Goal: Information Seeking & Learning: Understand process/instructions

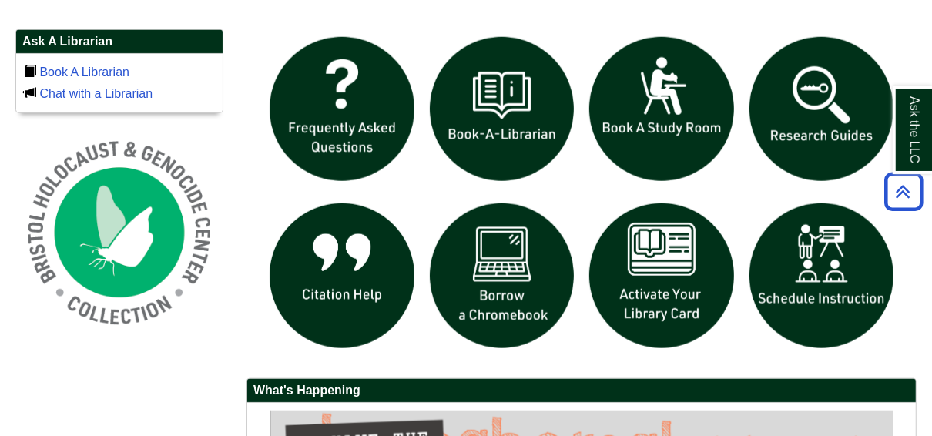
scroll to position [1048, 0]
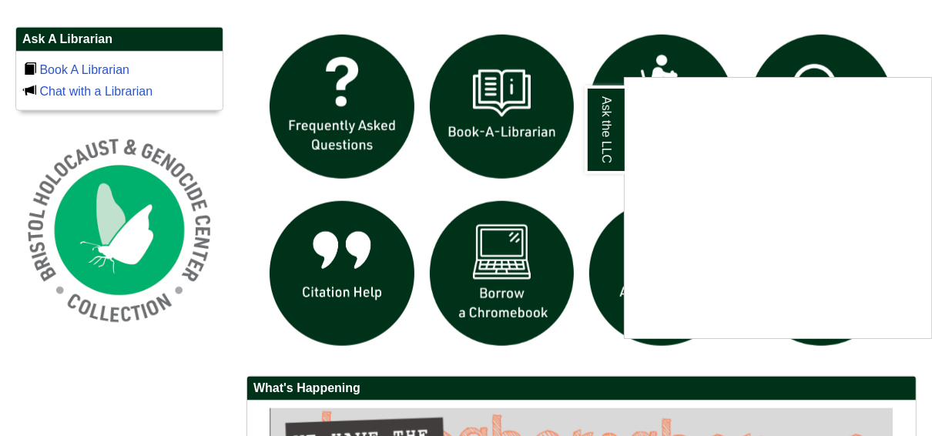
click at [487, 293] on div "Ask the LLC" at bounding box center [466, 218] width 932 height 436
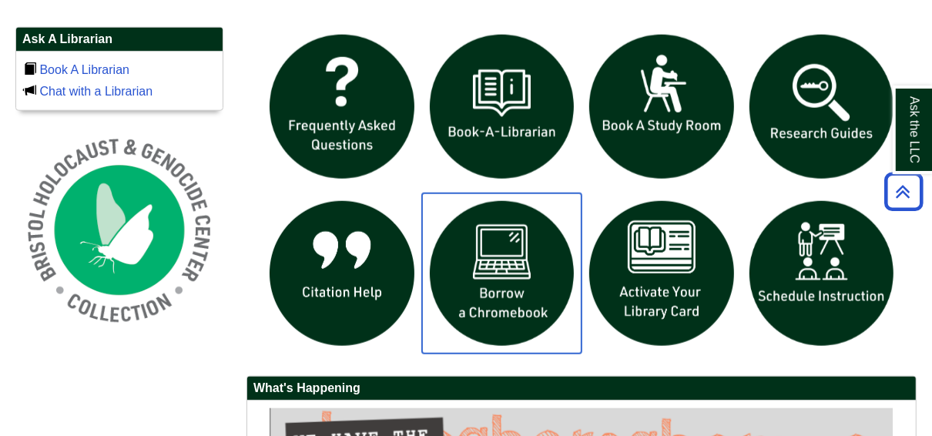
click at [486, 293] on img "slideshow" at bounding box center [502, 273] width 160 height 160
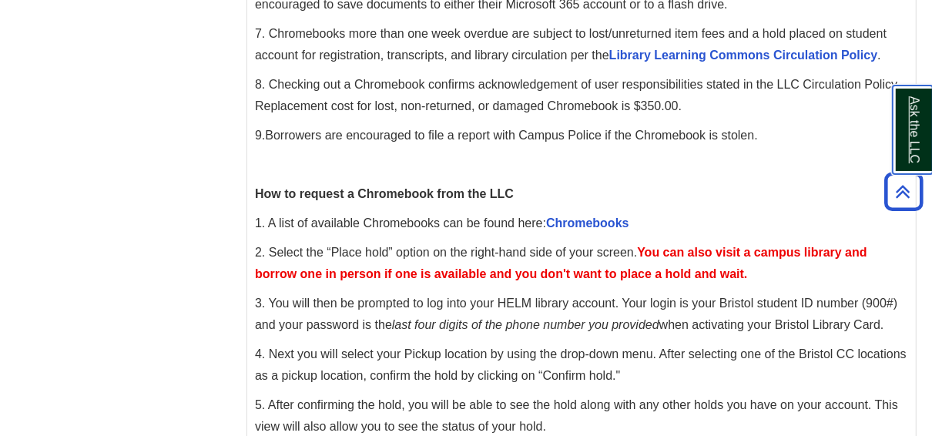
scroll to position [493, 0]
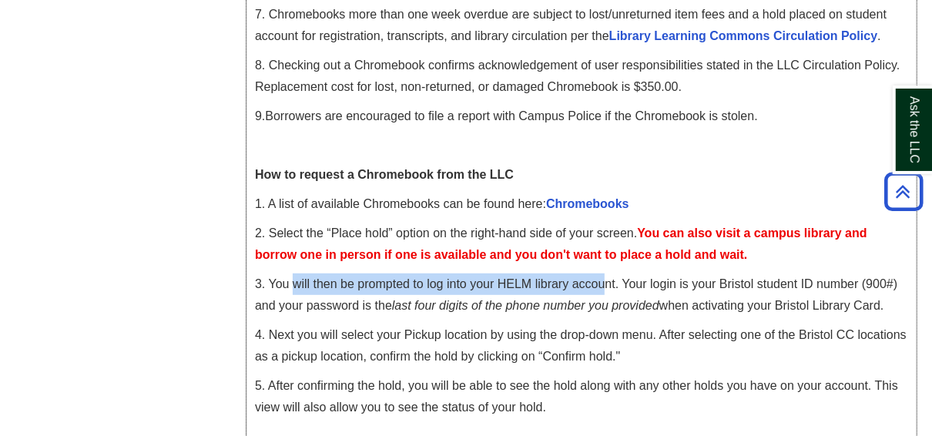
drag, startPoint x: 291, startPoint y: 283, endPoint x: 605, endPoint y: 289, distance: 313.6
click at [605, 289] on span "3. You will then be prompted to log into your HELM library account. Your login …" at bounding box center [576, 294] width 642 height 35
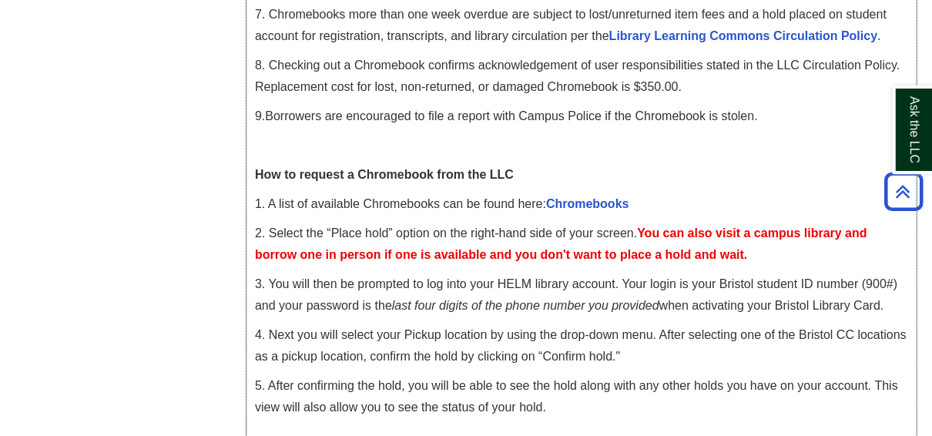
drag, startPoint x: 605, startPoint y: 289, endPoint x: 709, endPoint y: 317, distance: 107.8
click at [709, 317] on div "Bristol LLC Chromebook General Guidelines and Use 1. Bristol current full- and …" at bounding box center [581, 283] width 653 height 1055
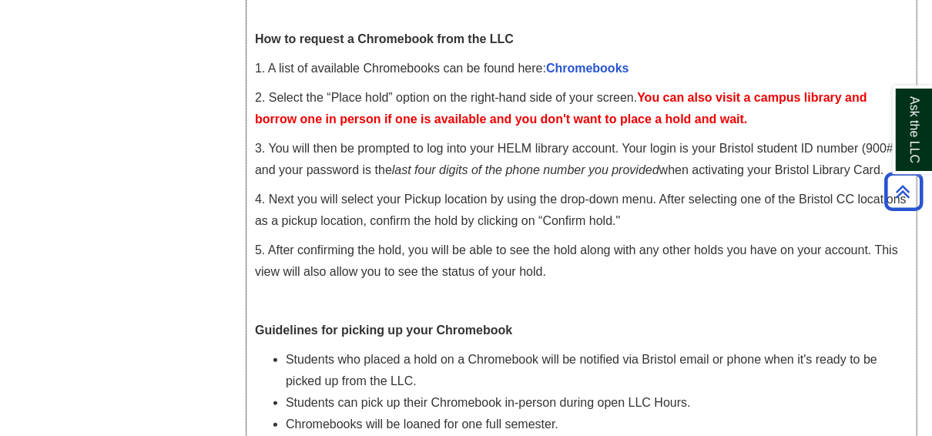
scroll to position [616, 0]
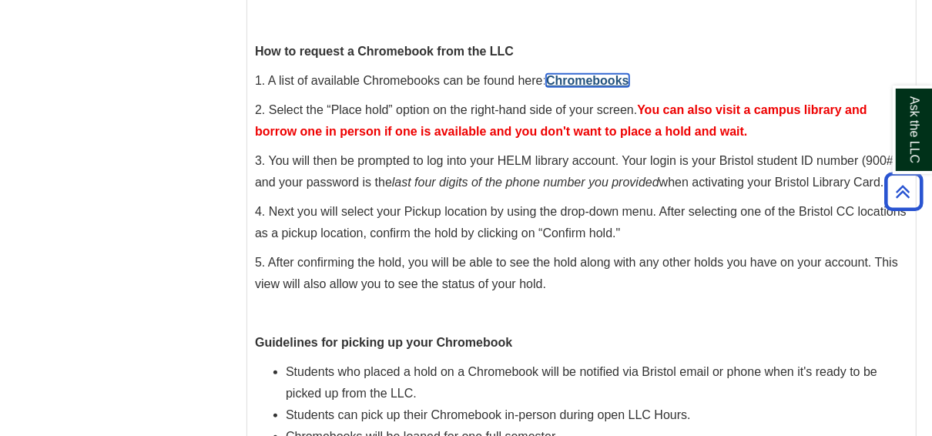
click at [608, 77] on link "Chromebooks" at bounding box center [587, 80] width 83 height 13
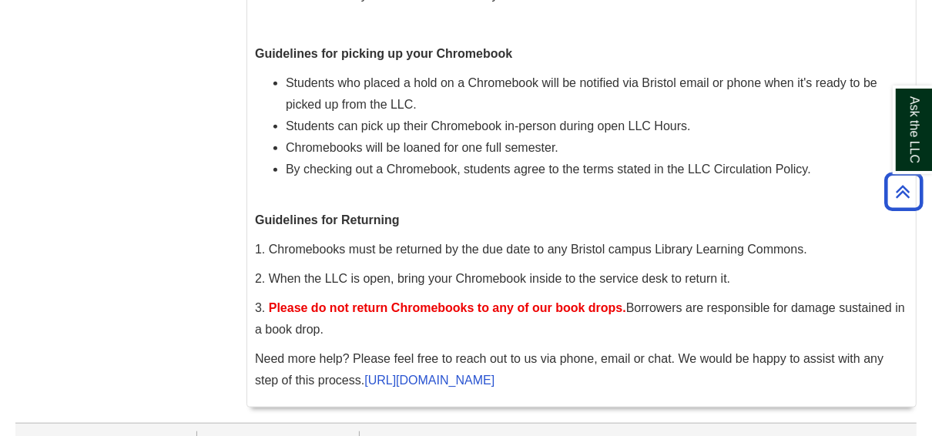
scroll to position [924, 0]
